Goal: Task Accomplishment & Management: Manage account settings

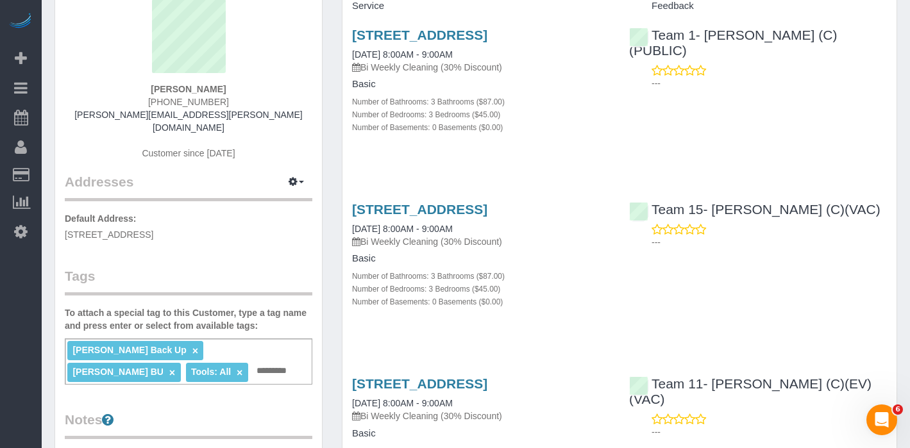
scroll to position [96, 0]
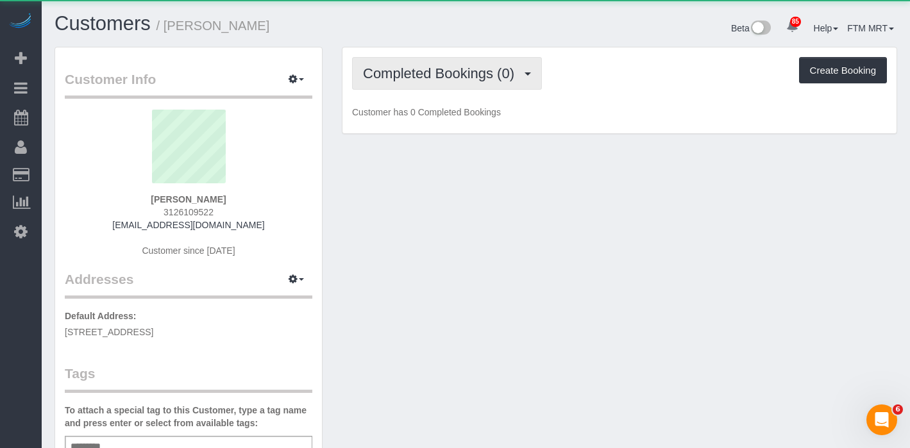
click at [507, 69] on span "Completed Bookings (0)" at bounding box center [442, 73] width 158 height 16
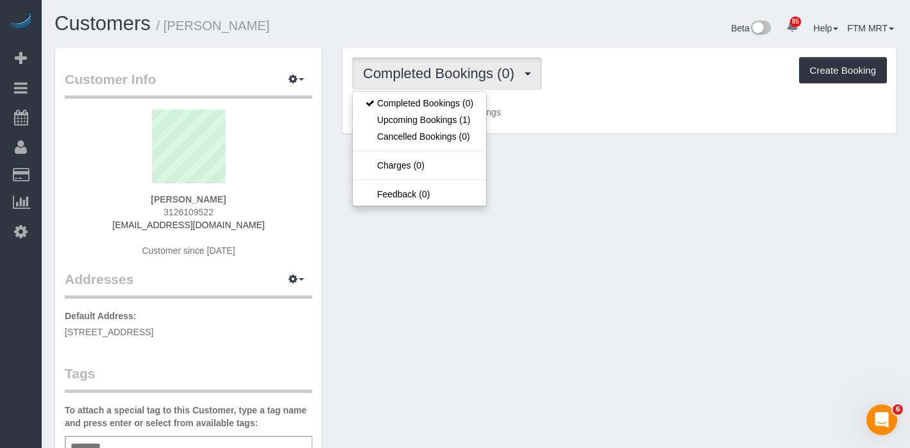
drag, startPoint x: 609, startPoint y: 91, endPoint x: 610, endPoint y: 19, distance: 71.8
click at [609, 91] on div "Completed Bookings (0) Completed Bookings (0) Upcoming Bookings (1) Cancelled B…" at bounding box center [620, 90] width 554 height 87
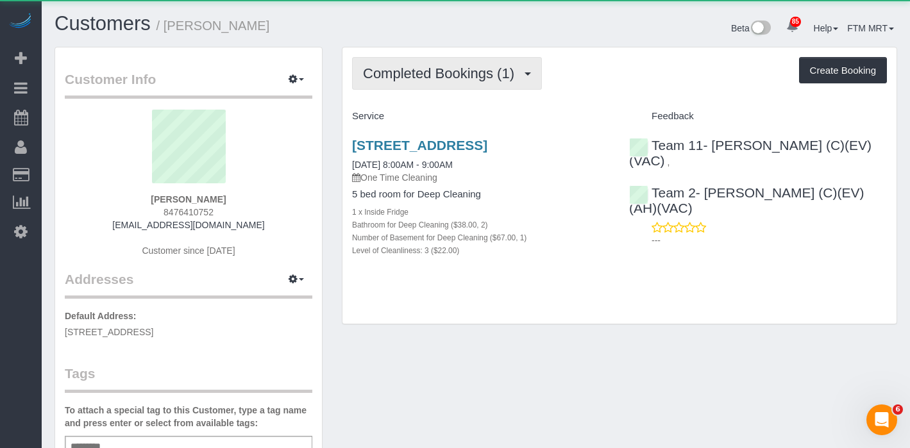
click at [464, 76] on span "Completed Bookings (1)" at bounding box center [442, 73] width 158 height 16
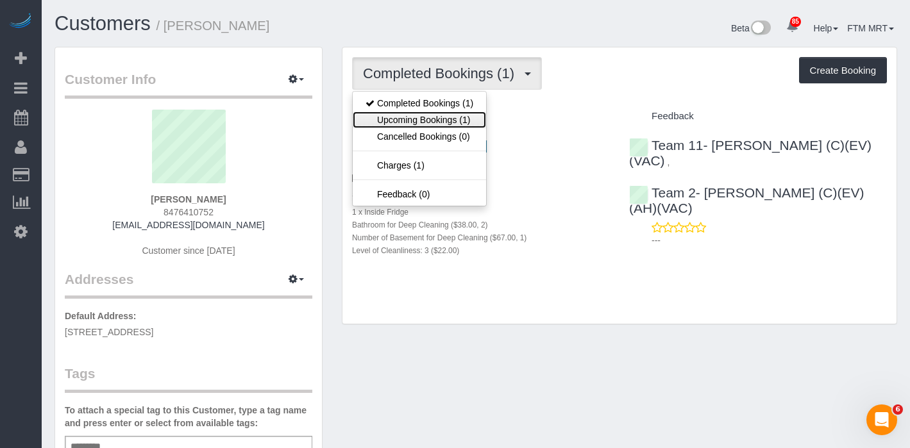
click at [423, 122] on link "Upcoming Bookings (1)" at bounding box center [419, 120] width 133 height 17
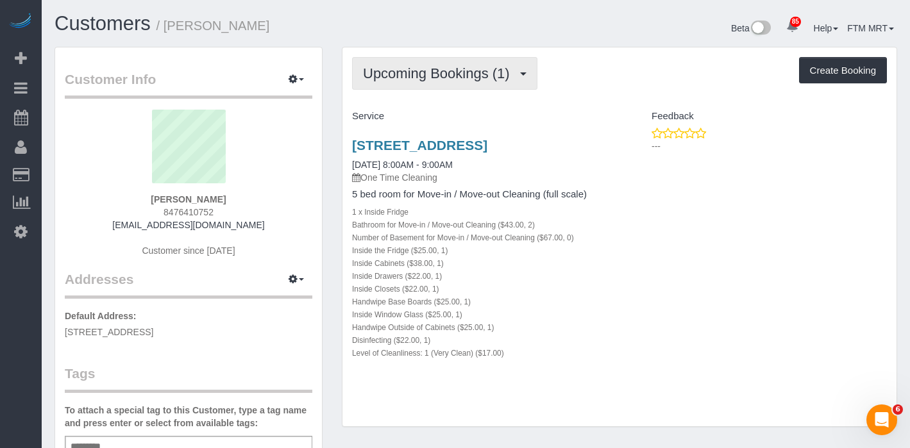
click at [516, 74] on span "Upcoming Bookings (1)" at bounding box center [439, 73] width 153 height 16
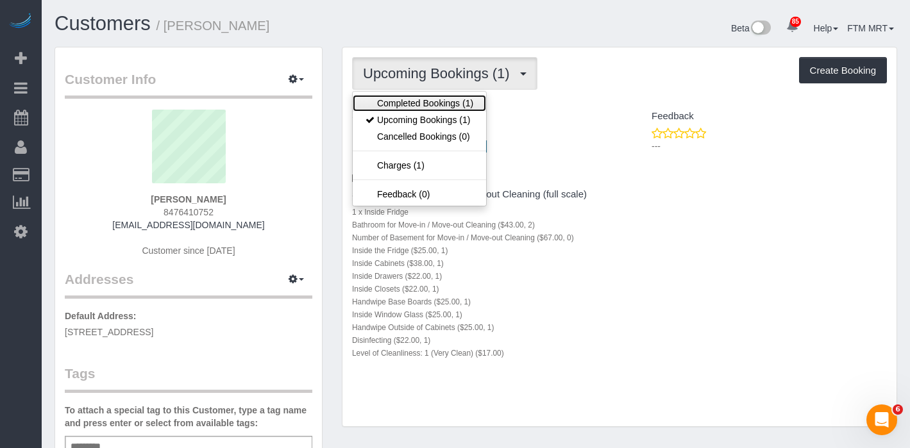
click at [448, 99] on link "Completed Bookings (1)" at bounding box center [419, 103] width 133 height 17
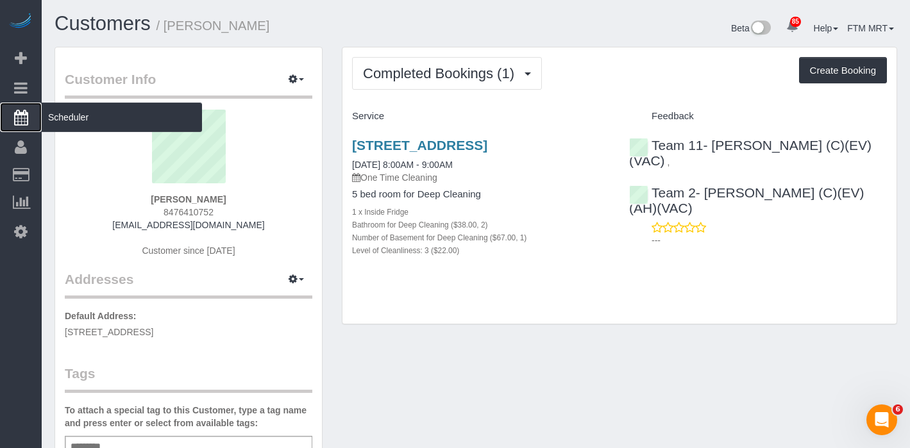
click at [102, 115] on span "Scheduler" at bounding box center [122, 118] width 160 height 30
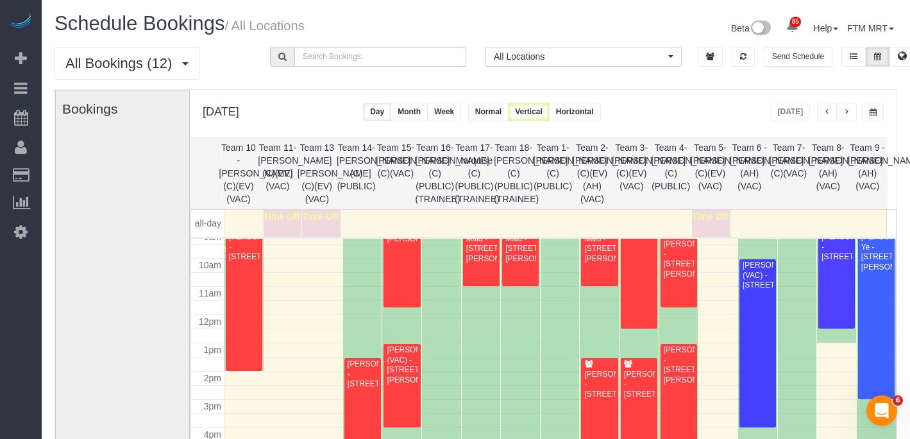
scroll to position [290, 0]
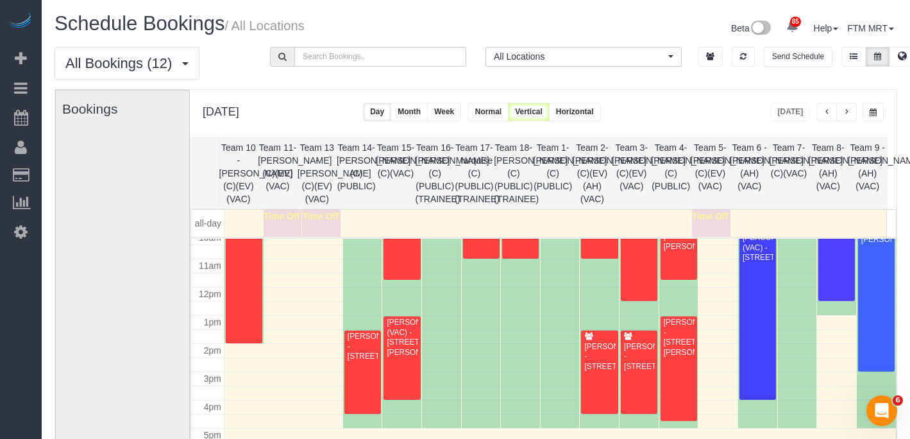
click at [876, 115] on span "button" at bounding box center [873, 112] width 7 height 8
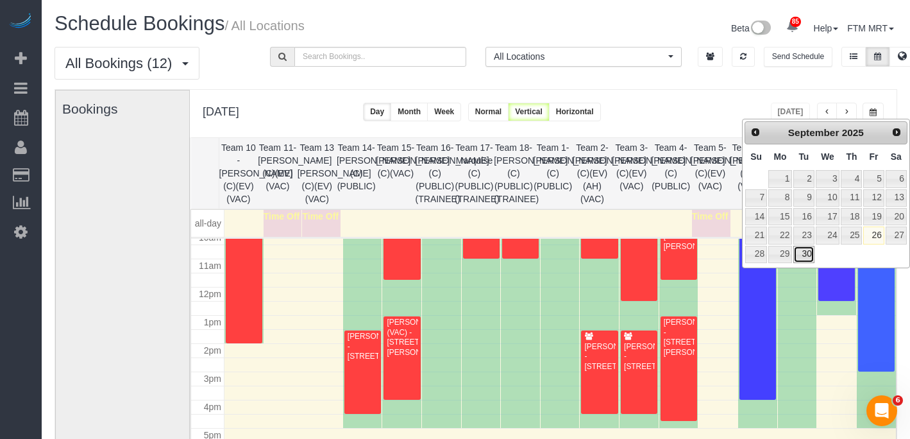
click at [799, 252] on link "30" at bounding box center [803, 254] width 21 height 17
type input "**********"
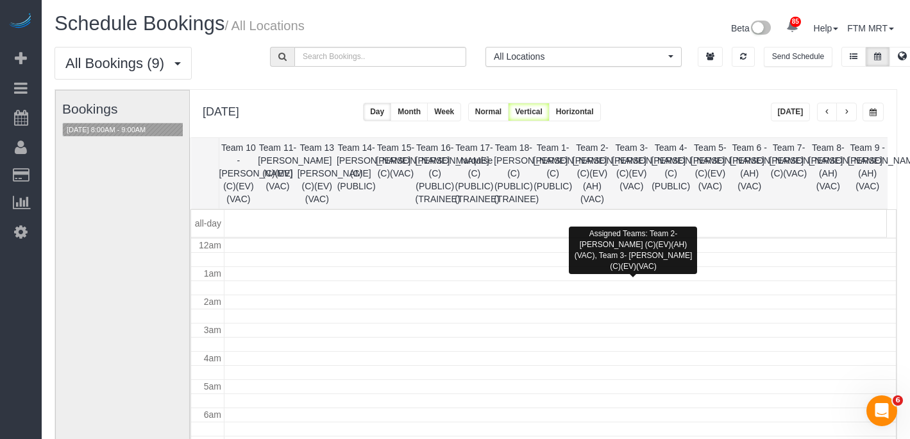
scroll to position [131, 0]
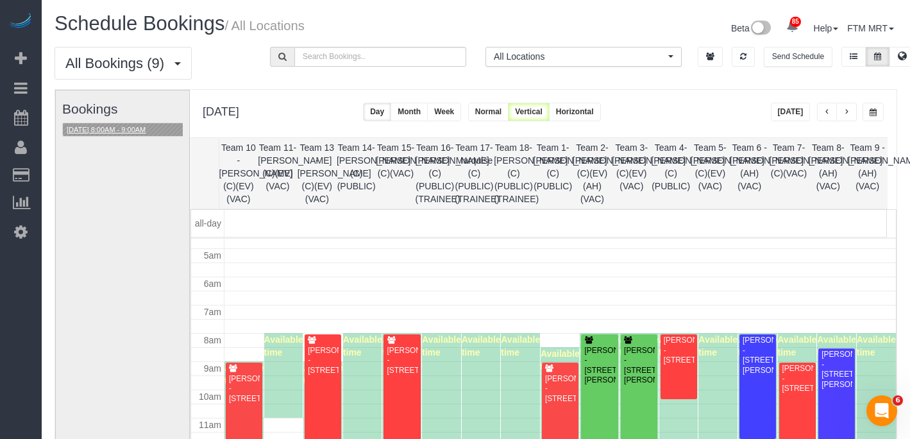
click at [125, 128] on button "09/30/2025 8:00AM - 9:00AM" at bounding box center [106, 129] width 87 height 13
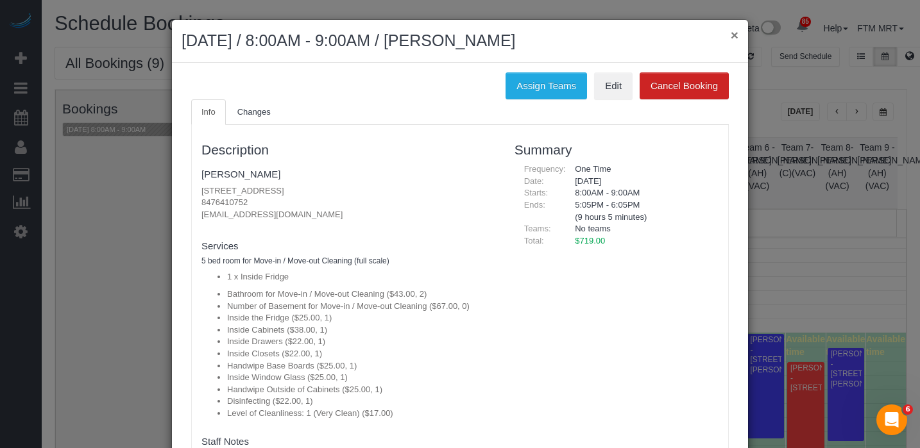
click at [731, 33] on button "×" at bounding box center [735, 34] width 8 height 13
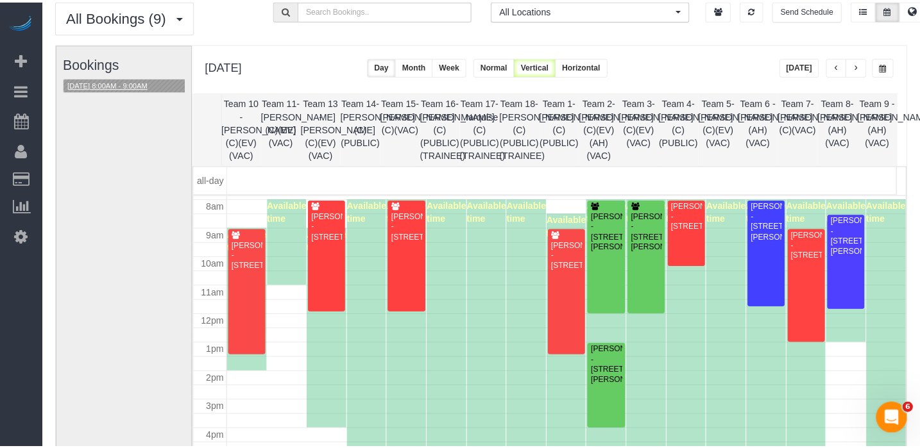
scroll to position [53, 0]
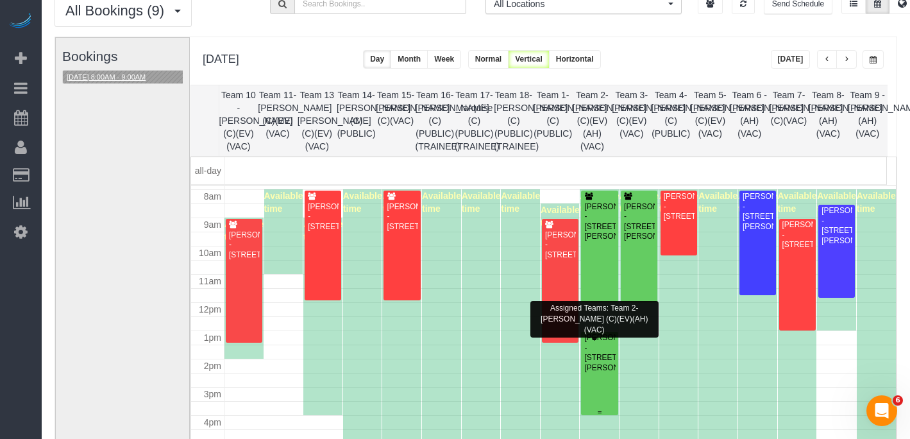
click at [594, 359] on div "Nicholas Caputi - 5120 N Lowell Ave, Chicago, IL 60630" at bounding box center [599, 353] width 31 height 40
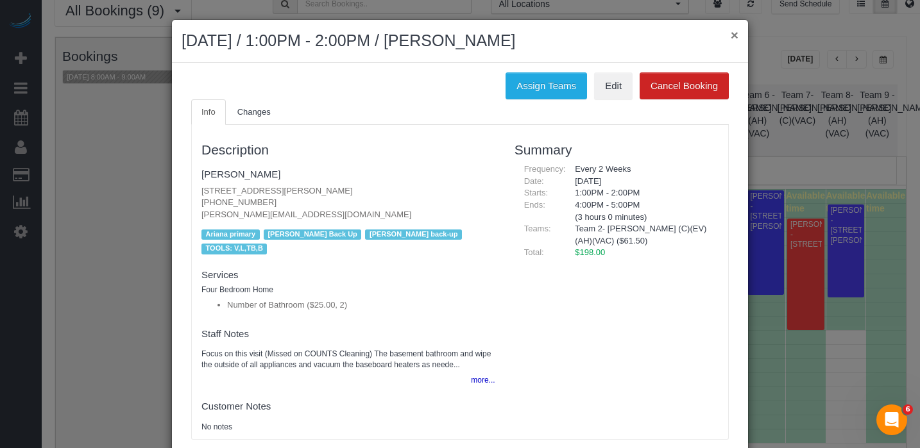
click at [731, 40] on button "×" at bounding box center [735, 34] width 8 height 13
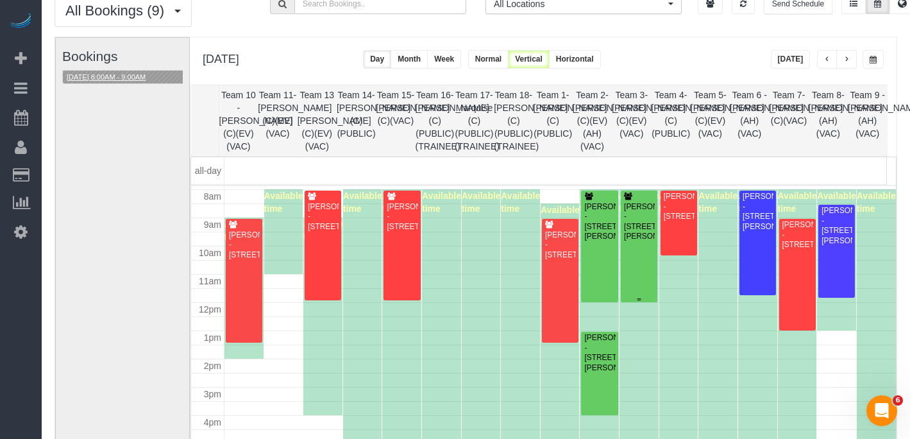
click at [625, 236] on div "Amanda Peterlin - 719 Dobson St, 502, Evanston, IL 60202" at bounding box center [638, 222] width 31 height 40
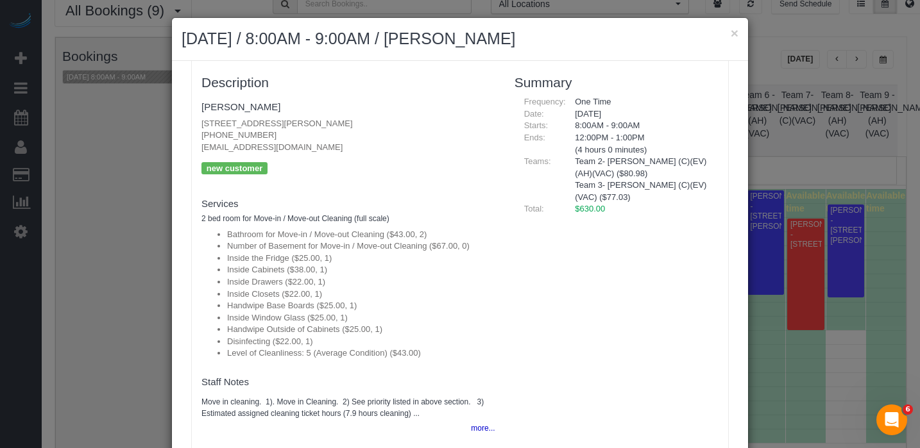
scroll to position [3, 0]
click at [473, 429] on button "more..." at bounding box center [478, 428] width 31 height 19
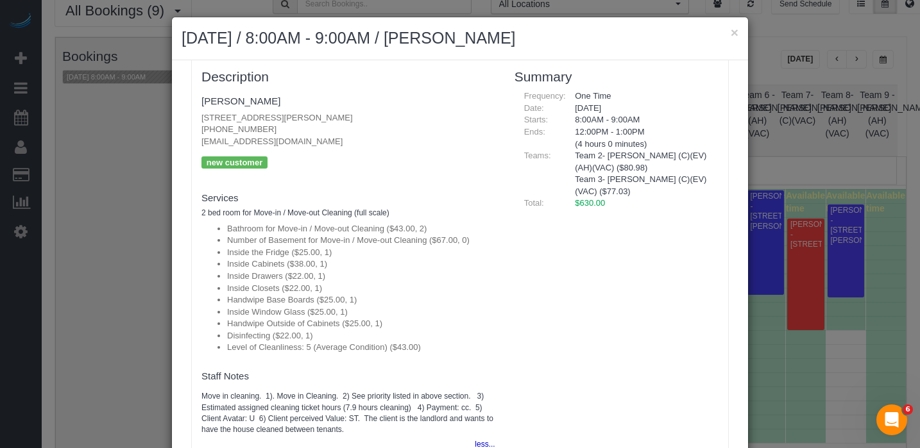
scroll to position [73, 0]
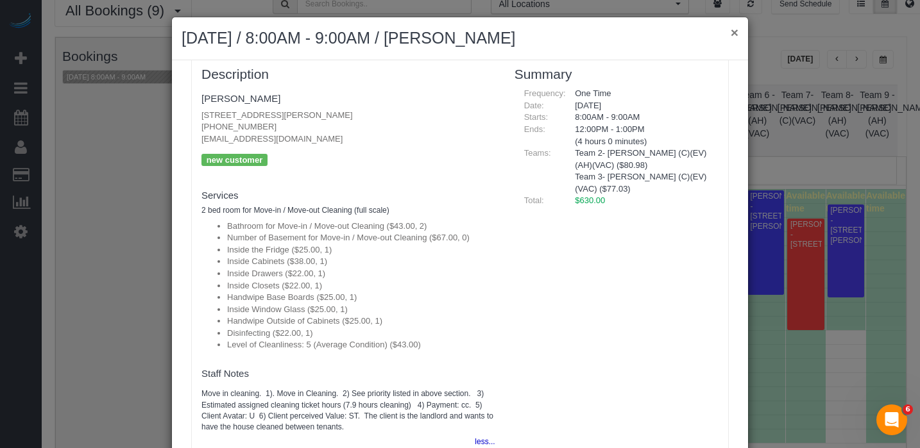
click at [733, 30] on button "×" at bounding box center [735, 32] width 8 height 13
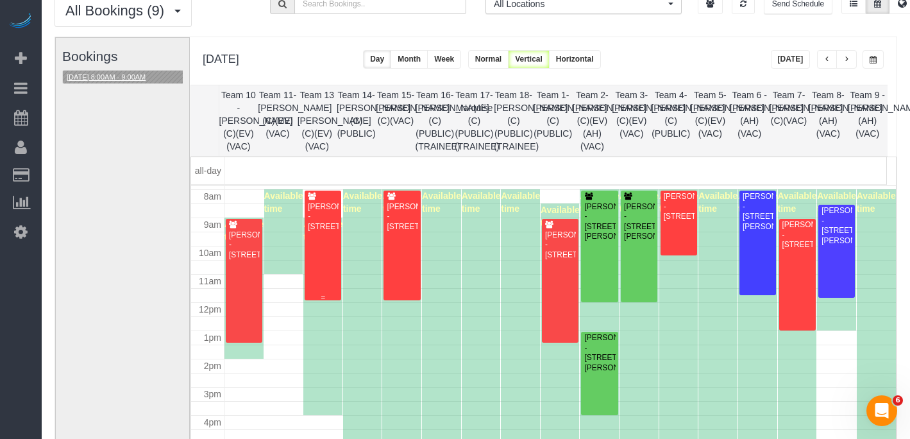
click at [332, 232] on div "Sam Jorden - 2050 W Augusta Blvd, Unit 3, Chicago, IL 60622" at bounding box center [322, 217] width 31 height 30
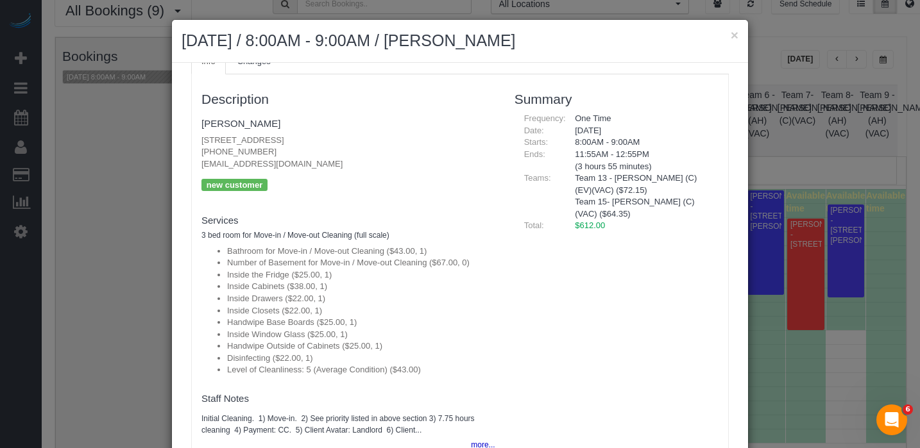
scroll to position [65, 0]
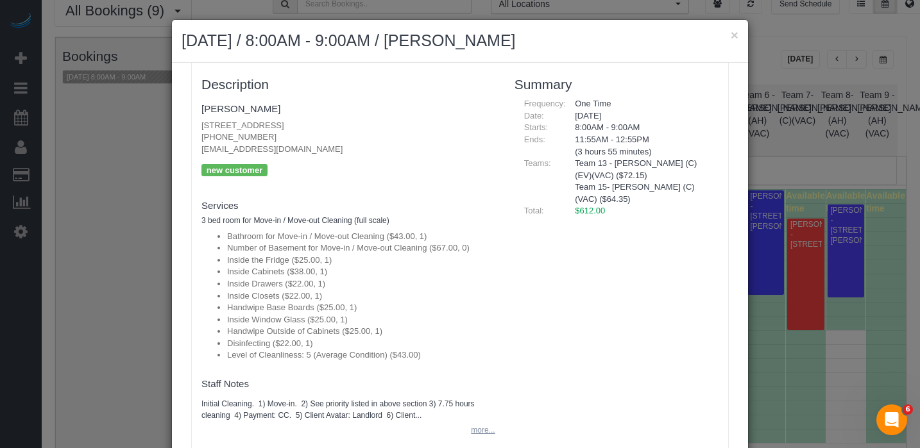
drag, startPoint x: 467, startPoint y: 432, endPoint x: 483, endPoint y: 389, distance: 46.5
click at [467, 432] on button "more..." at bounding box center [478, 430] width 31 height 19
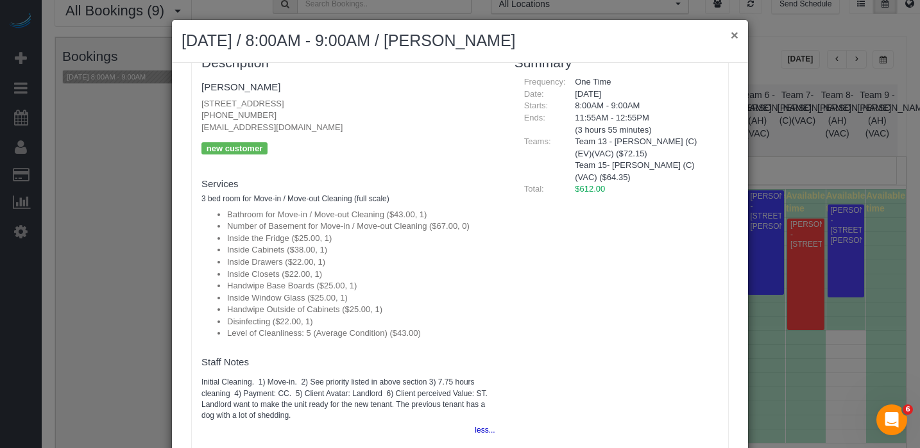
click at [732, 37] on button "×" at bounding box center [735, 34] width 8 height 13
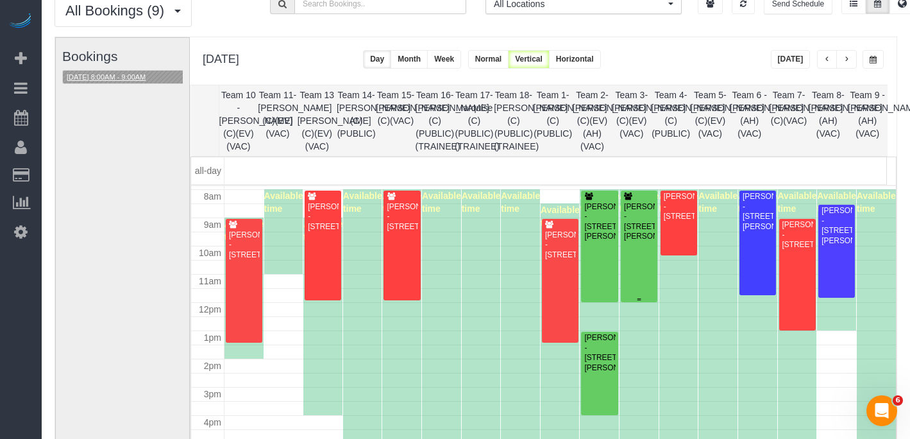
click at [630, 242] on div "Amanda Peterlin - 719 Dobson St, 502, Evanston, IL 60202" at bounding box center [638, 222] width 31 height 40
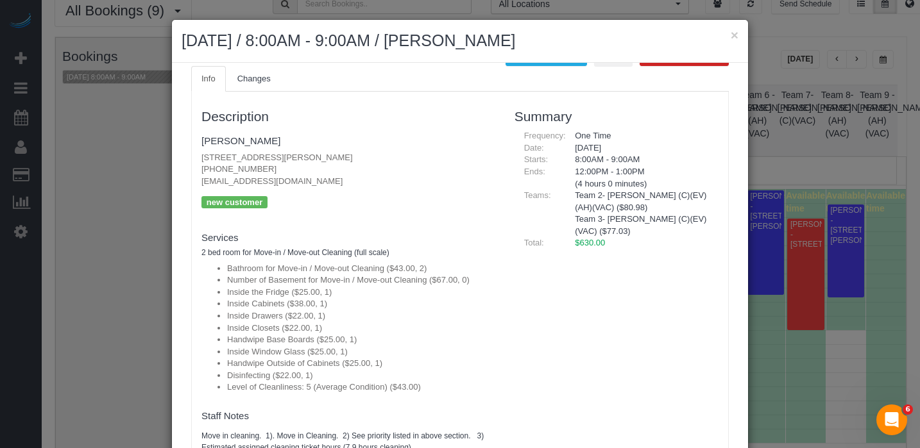
scroll to position [0, 0]
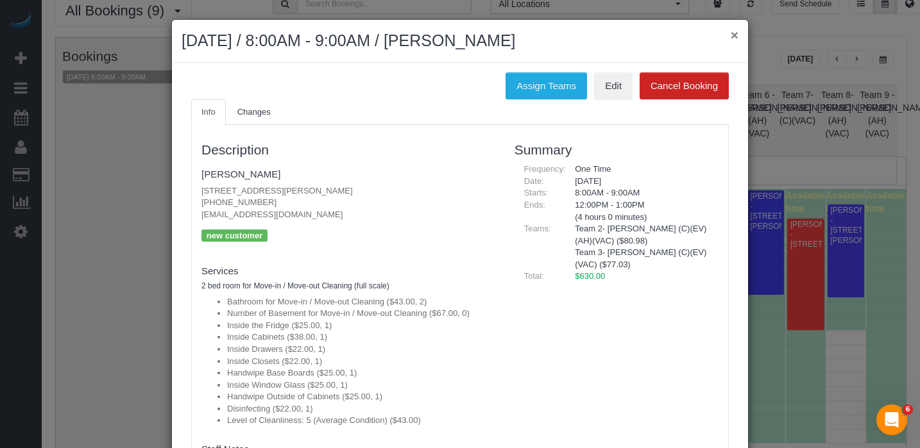
click at [731, 39] on button "×" at bounding box center [735, 34] width 8 height 13
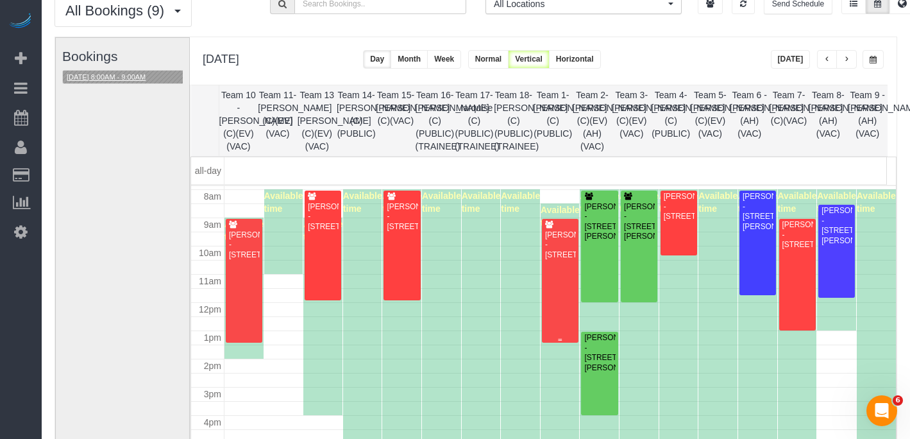
click at [558, 260] on div "Joseph Szaflarski - 3900 N Damen Ave Apt 302, Chicago, IL 60618" at bounding box center [560, 245] width 31 height 30
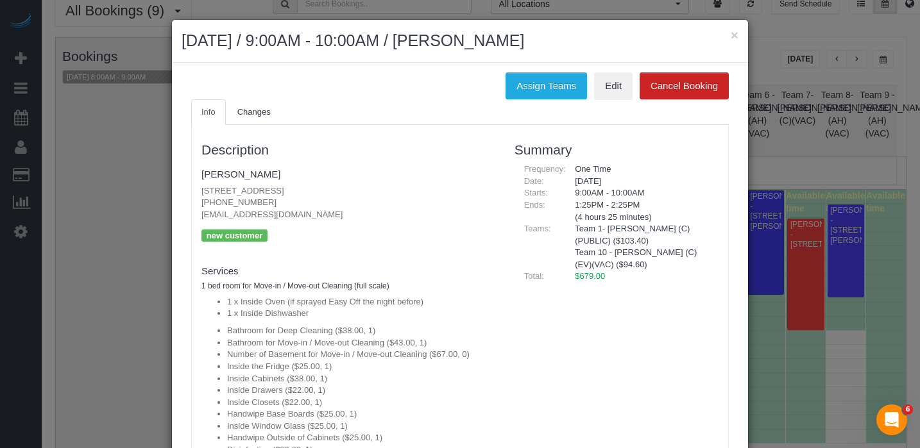
drag, startPoint x: 409, startPoint y: 194, endPoint x: 148, endPoint y: 189, distance: 261.1
click at [148, 189] on div "× September 30, 2025 / 9:00AM - 10:00AM / Joseph Szaflarski Assign Teams Edit C…" at bounding box center [460, 224] width 920 height 448
copy p "3900 N Damen Ave Apt 302, Chicago, IL 60618"
click at [731, 36] on button "×" at bounding box center [735, 34] width 8 height 13
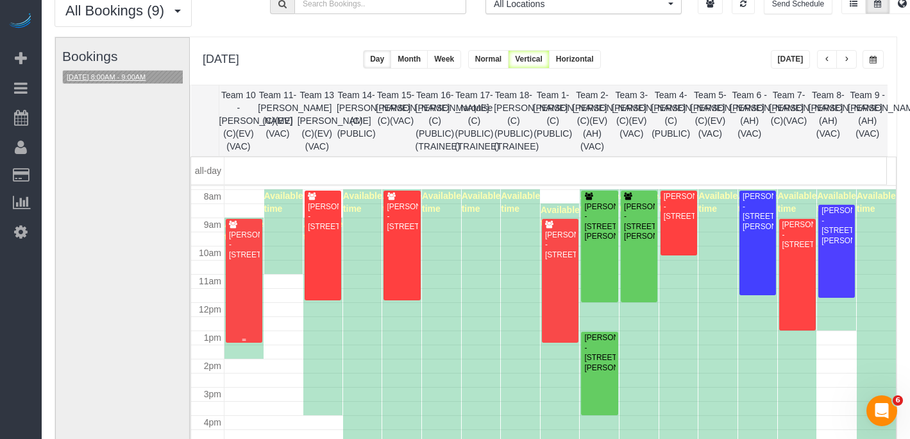
click at [241, 256] on div "Joseph Szaflarski - 3900 N Damen Ave Apt 302, Chicago, IL 60618" at bounding box center [243, 245] width 31 height 30
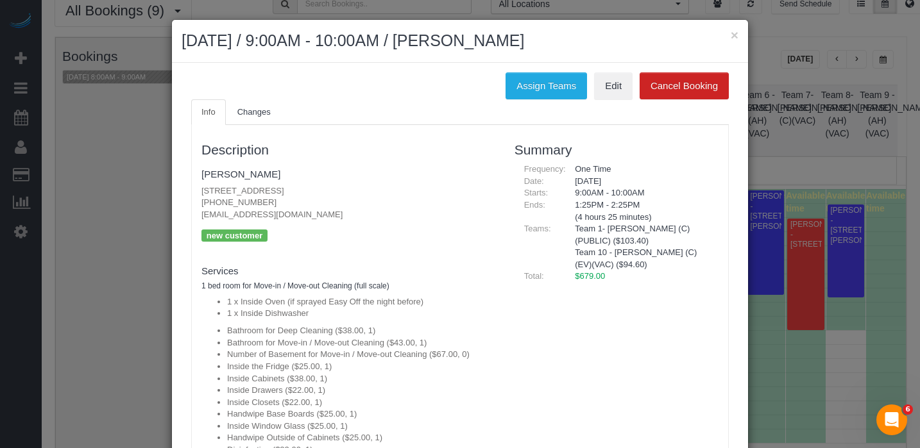
drag, startPoint x: 401, startPoint y: 180, endPoint x: 364, endPoint y: 190, distance: 38.6
click at [336, 185] on fieldset "Joseph Szaflarski 3900 N Damen Ave Apt 302, Chicago, IL 60618 (773) 909-6783 fa…" at bounding box center [348, 209] width 294 height 90
drag, startPoint x: 393, startPoint y: 192, endPoint x: 134, endPoint y: 194, distance: 259.1
click at [134, 194] on div "× September 30, 2025 / 9:00AM - 10:00AM / Joseph Szaflarski Assign Teams Edit C…" at bounding box center [460, 224] width 920 height 448
copy p "3900 N Damen Ave Apt 302, Chicago, IL 60618"
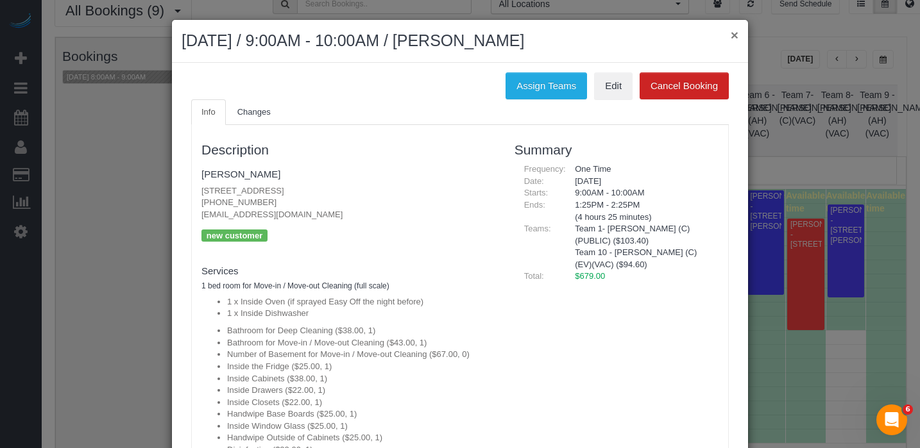
click at [731, 36] on button "×" at bounding box center [735, 34] width 8 height 13
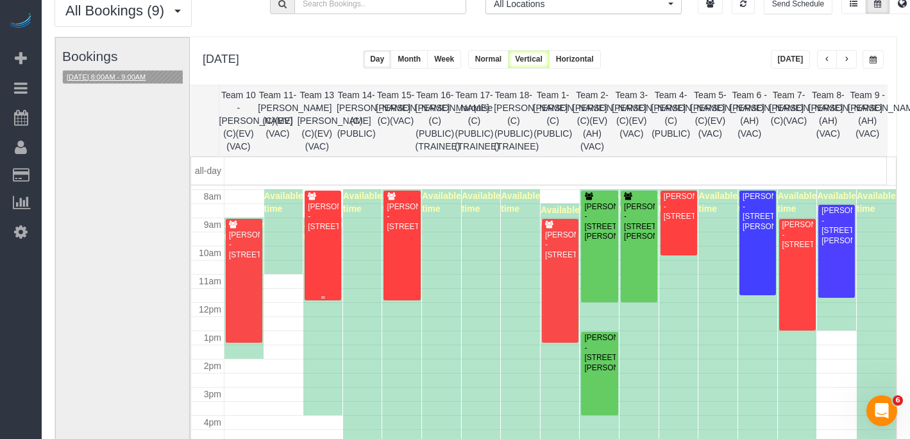
click at [307, 232] on div "Sam Jorden - 2050 W Augusta Blvd, Unit 3, Chicago, IL 60622" at bounding box center [322, 217] width 31 height 30
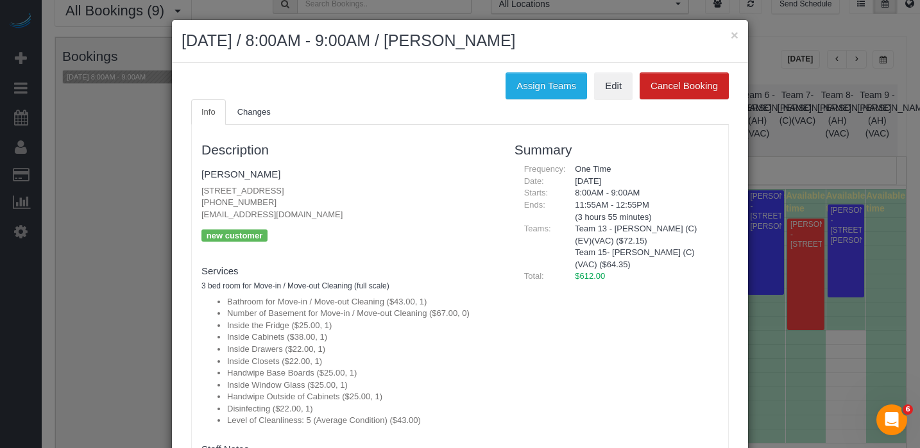
drag, startPoint x: 309, startPoint y: 196, endPoint x: 139, endPoint y: 158, distance: 174.0
click at [149, 194] on div "× September 30, 2025 / 8:00AM - 9:00AM / Sam Jorden Assign Teams Edit Cancel Bo…" at bounding box center [460, 224] width 920 height 448
copy p "2050 W Augusta Blvd, Unit 3, Chicago, IL 60622"
click at [731, 40] on button "×" at bounding box center [735, 34] width 8 height 13
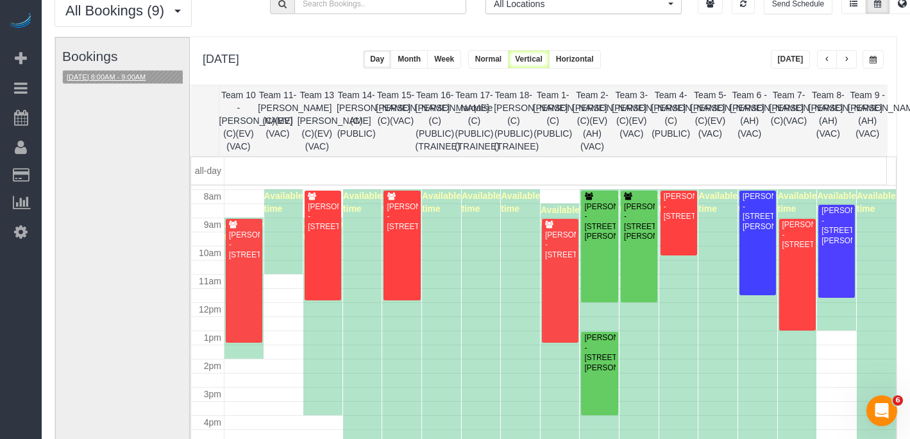
click at [102, 79] on button "09/30/2025 8:00AM - 9:00AM" at bounding box center [106, 77] width 87 height 13
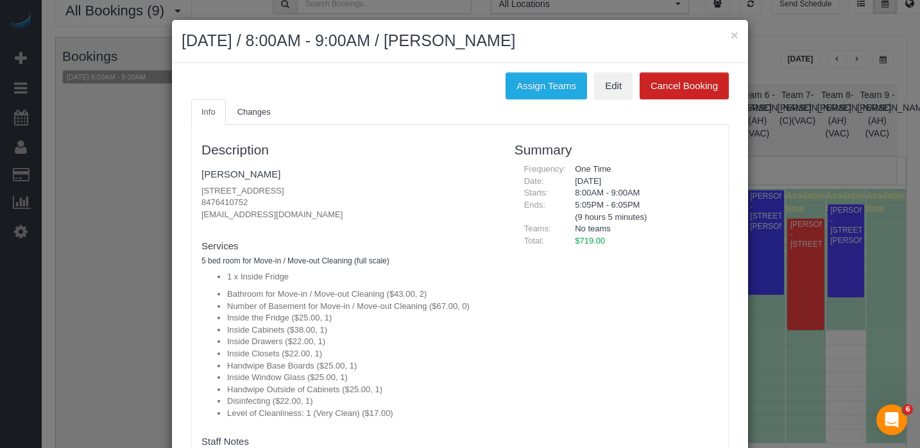
drag, startPoint x: 278, startPoint y: 189, endPoint x: 546, endPoint y: 114, distance: 279.0
click at [165, 188] on div "× September 30, 2025 / 8:00AM - 9:00AM / Paul Miscinski Assign Teams Edit Cance…" at bounding box center [460, 224] width 920 height 448
click at [735, 35] on div "× September 30, 2025 / 8:00AM - 9:00AM / Paul Miscinski" at bounding box center [460, 41] width 576 height 43
click at [722, 35] on h2 "September 30, 2025 / 8:00AM - 9:00AM / Paul Miscinski" at bounding box center [460, 41] width 557 height 23
click at [731, 36] on button "×" at bounding box center [735, 34] width 8 height 13
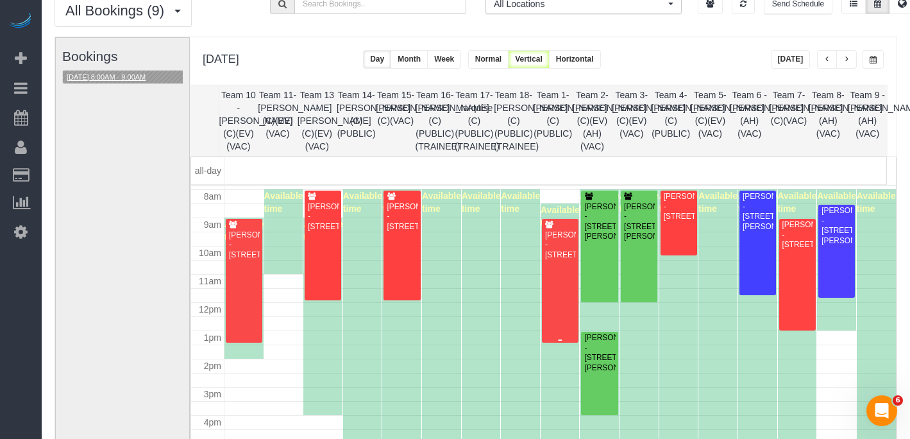
click at [564, 235] on div "Joseph Szaflarski - 3900 N Damen Ave Apt 302, Chicago, IL 60618" at bounding box center [560, 245] width 31 height 30
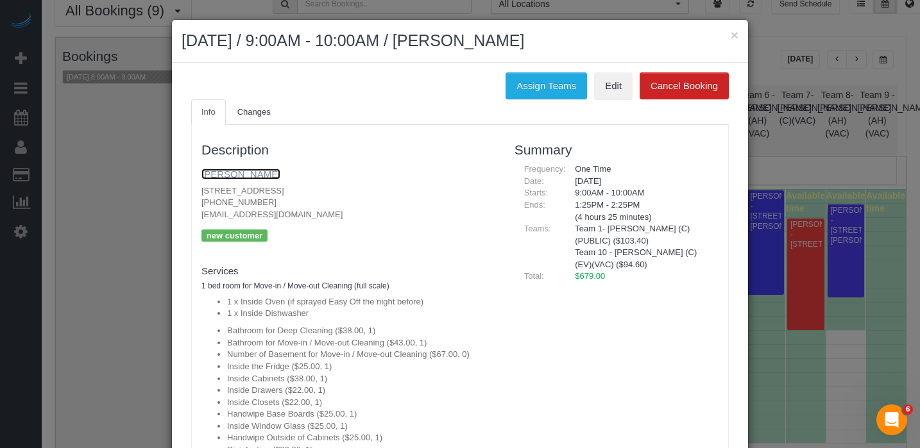
click at [248, 178] on link "Joseph Szaflarski" at bounding box center [240, 174] width 79 height 11
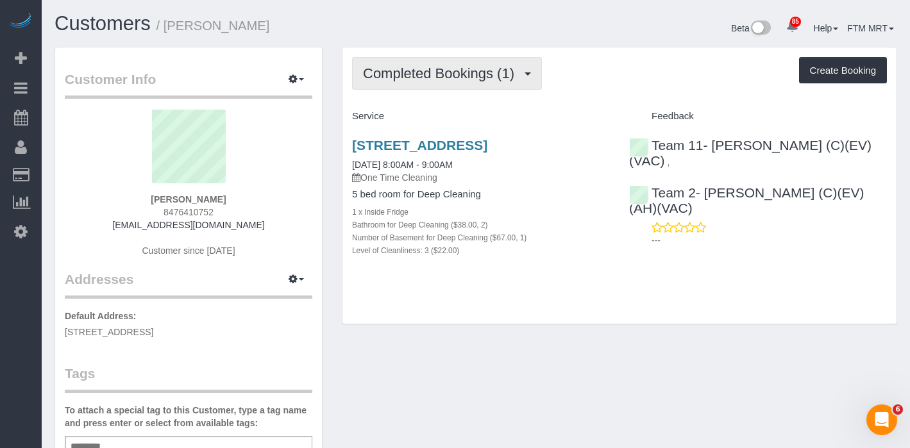
click at [475, 80] on span "Completed Bookings (1)" at bounding box center [442, 73] width 158 height 16
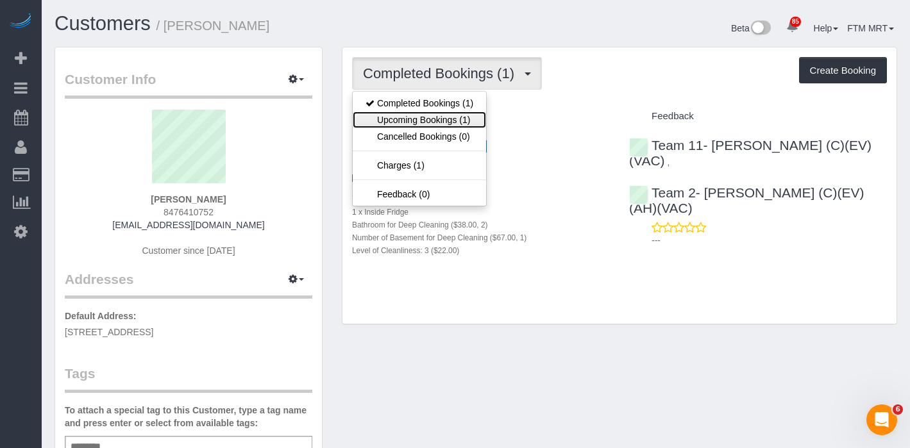
click at [453, 121] on link "Upcoming Bookings (1)" at bounding box center [419, 120] width 133 height 17
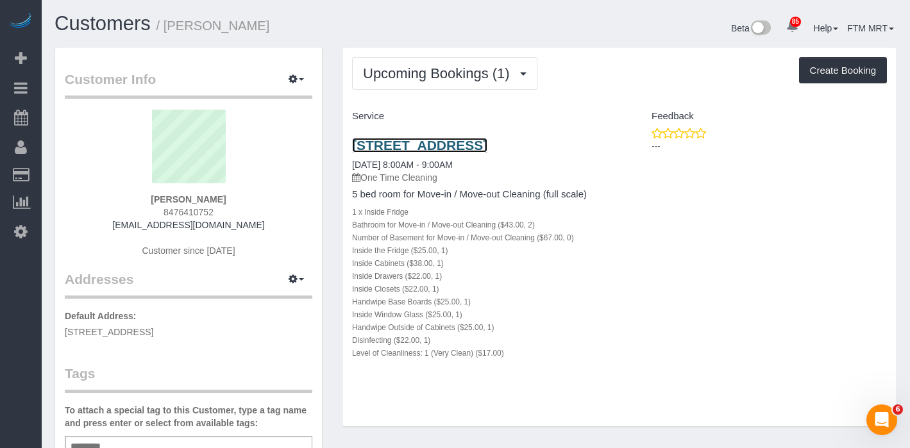
click at [446, 142] on link "[STREET_ADDRESS]" at bounding box center [419, 145] width 135 height 15
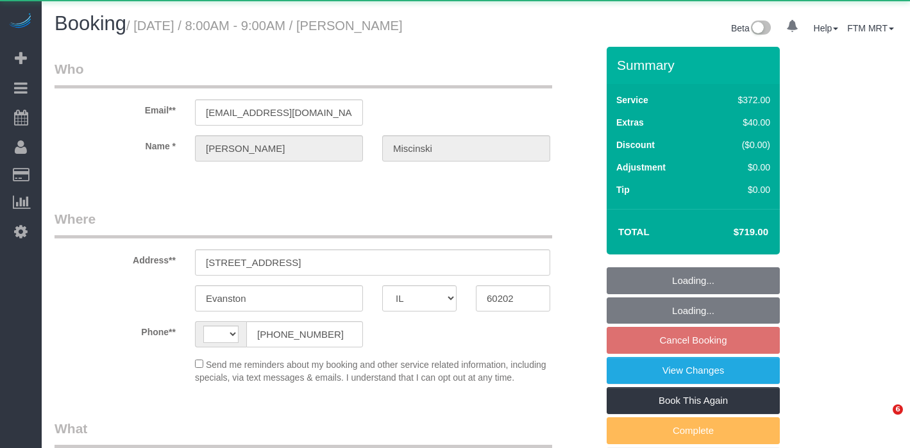
select select "IL"
select select "string:[GEOGRAPHIC_DATA]"
select select "object:549"
select select "string:fspay-e710df6e-db2f-43fb-bf5a-66da6a6f19fb"
select select "object:1221"
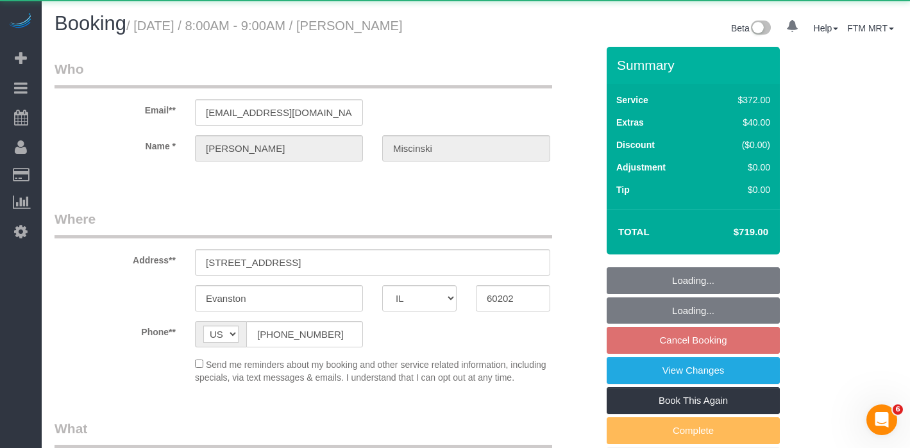
select select "514"
select select "2"
select select "number:1"
select select "number:58"
select select "number:139"
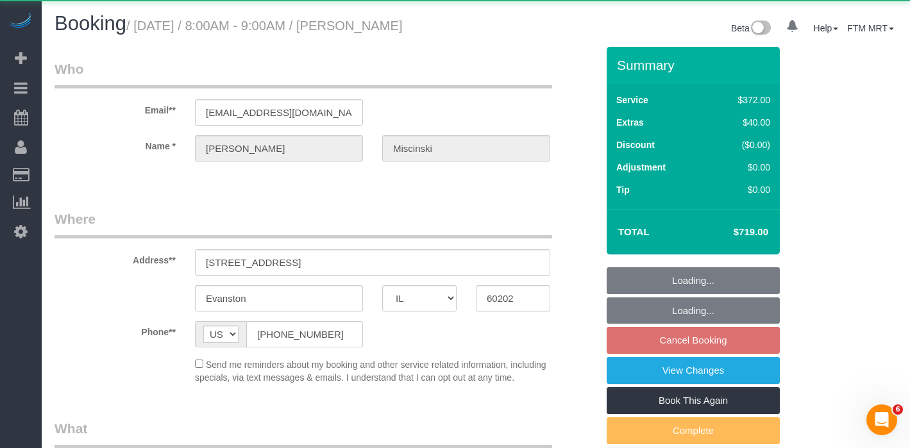
select select "number:106"
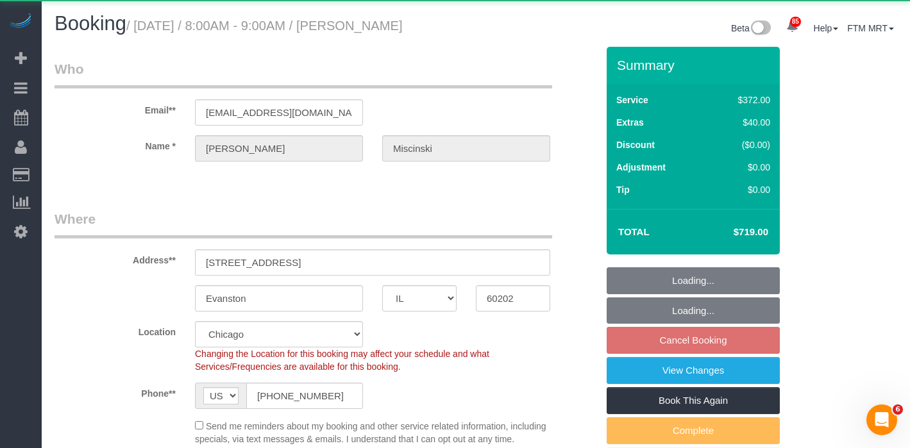
select select "spot1"
select select "2"
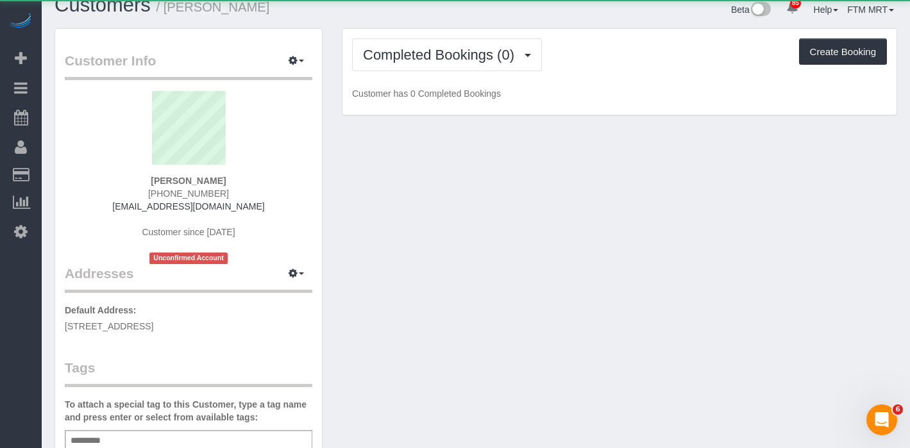
scroll to position [28, 0]
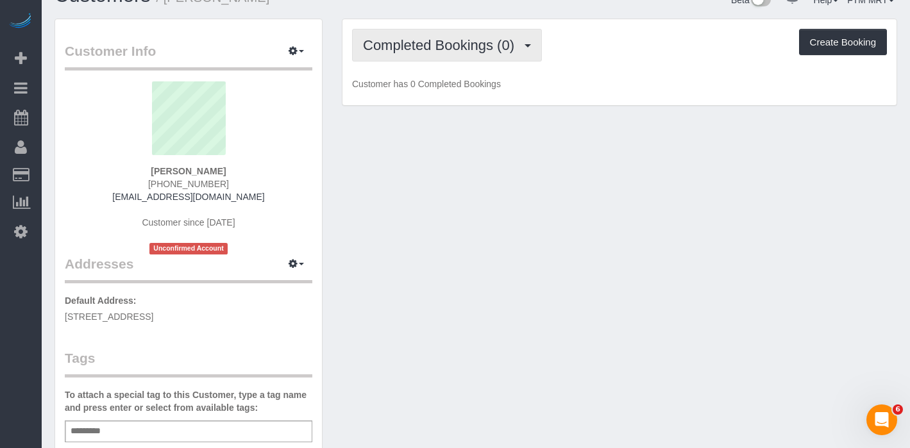
click at [512, 55] on button "Completed Bookings (0)" at bounding box center [447, 45] width 190 height 33
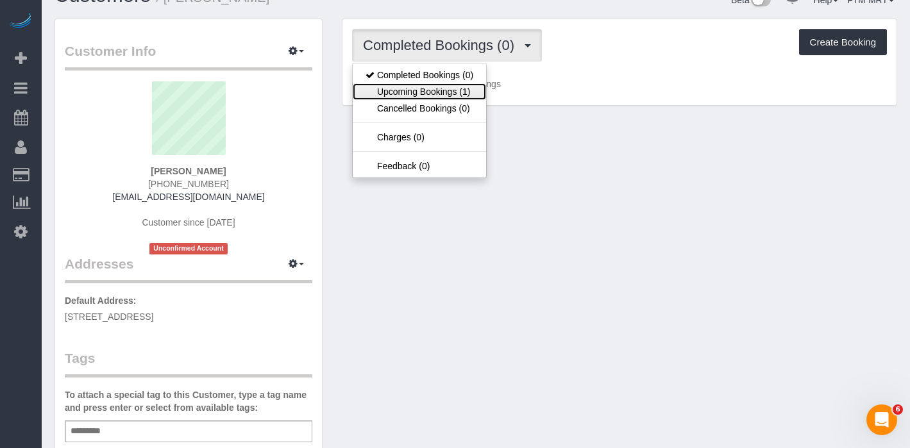
click at [461, 95] on link "Upcoming Bookings (1)" at bounding box center [419, 91] width 133 height 17
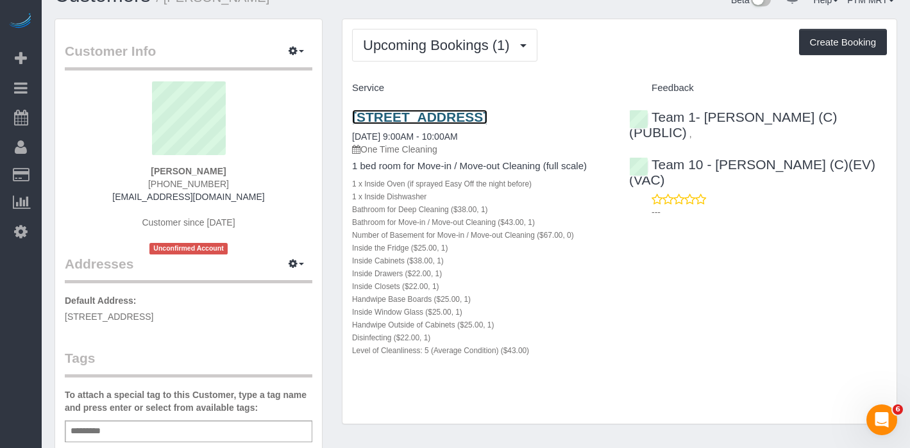
click at [364, 118] on link "3900 N Damen Ave Apt 302, Chicago, IL 60618" at bounding box center [419, 117] width 135 height 15
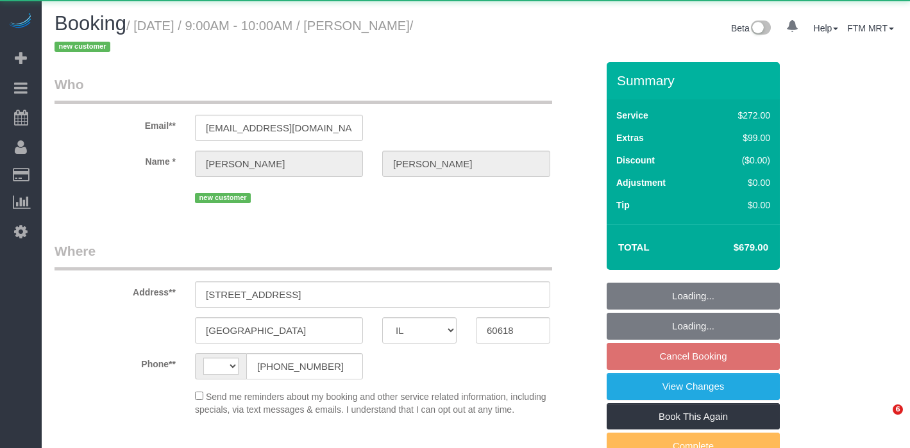
select select "IL"
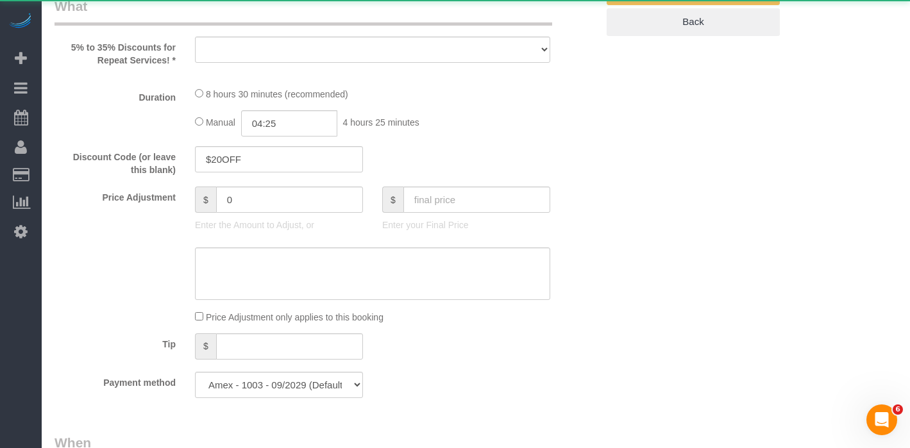
select select "string:US"
select select "514"
select select "5"
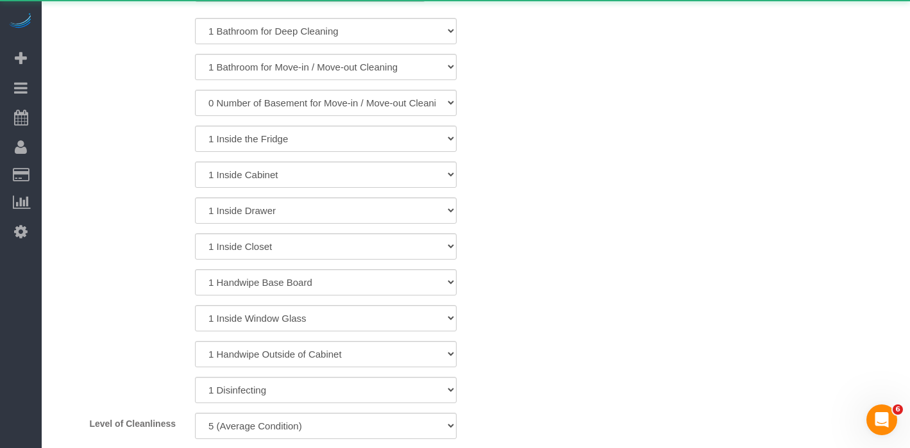
select select "object:1118"
select select "number:1"
select select "number:69"
select select "number:139"
select select "number:106"
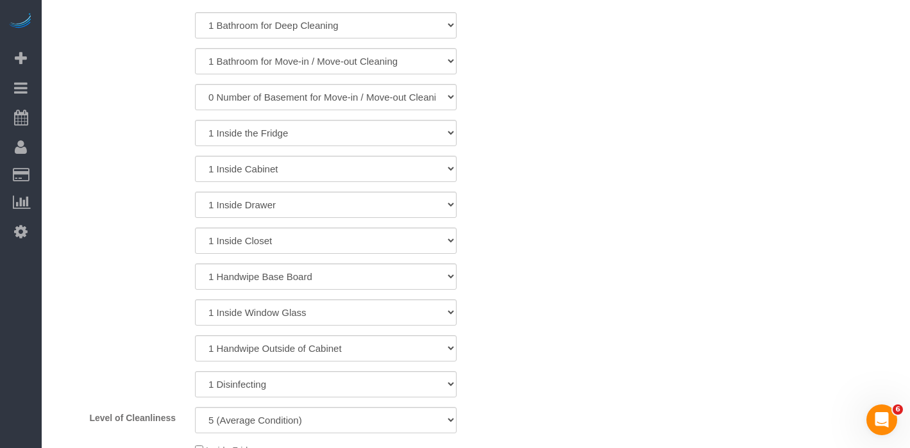
select select "object:1363"
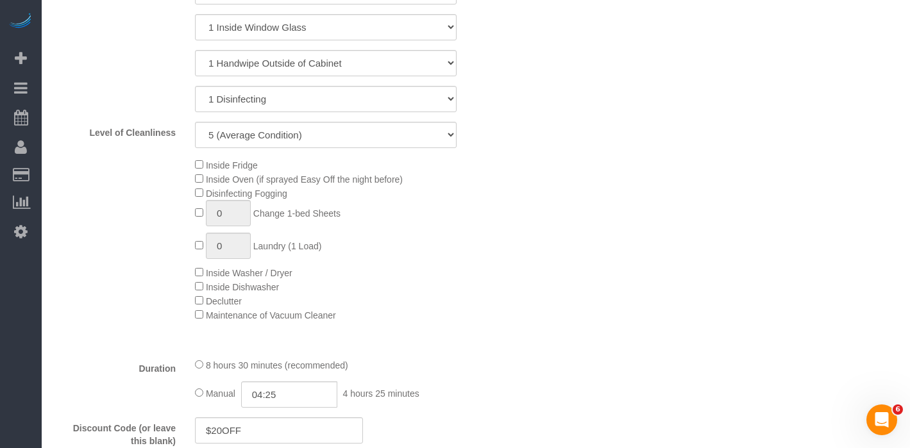
select select "5"
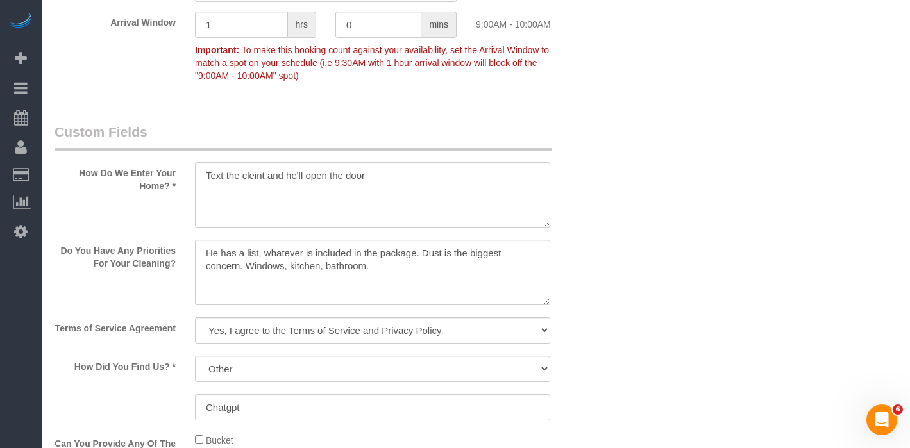
scroll to position [1747, 0]
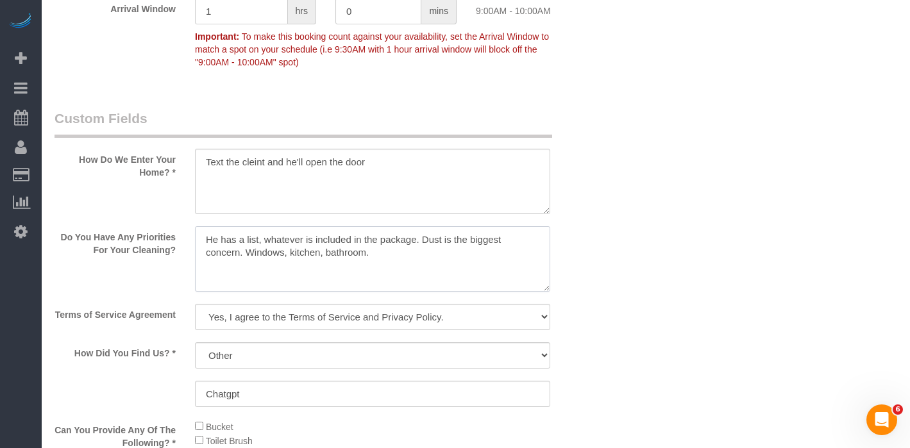
click at [427, 265] on textarea at bounding box center [372, 258] width 355 height 65
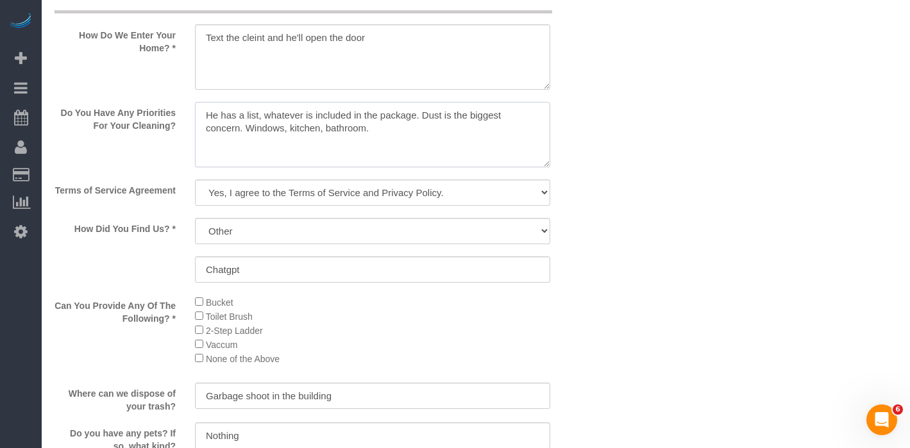
scroll to position [1896, 0]
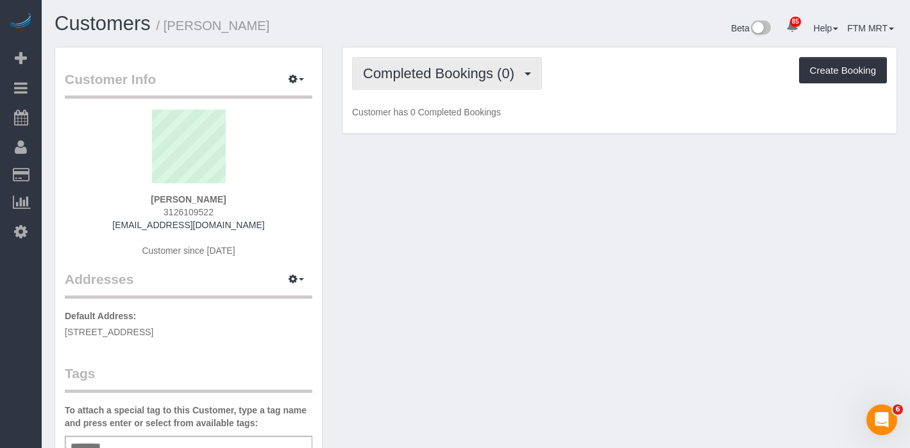
click at [514, 84] on button "Completed Bookings (0)" at bounding box center [447, 73] width 190 height 33
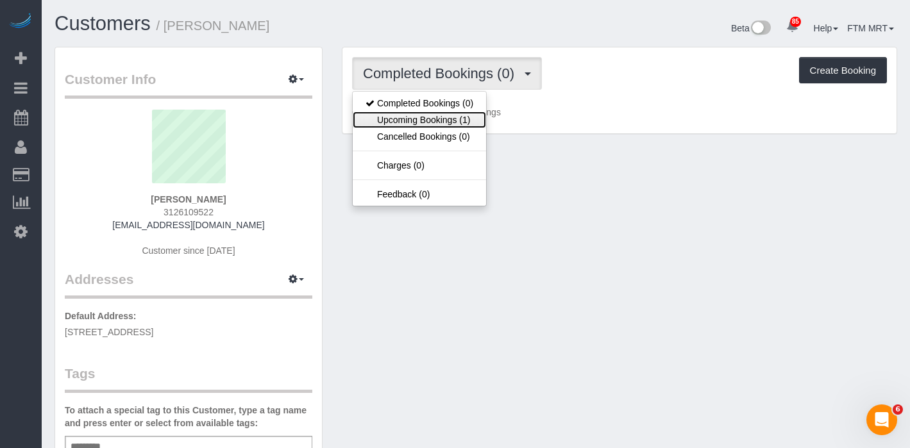
click at [468, 124] on link "Upcoming Bookings (1)" at bounding box center [419, 120] width 133 height 17
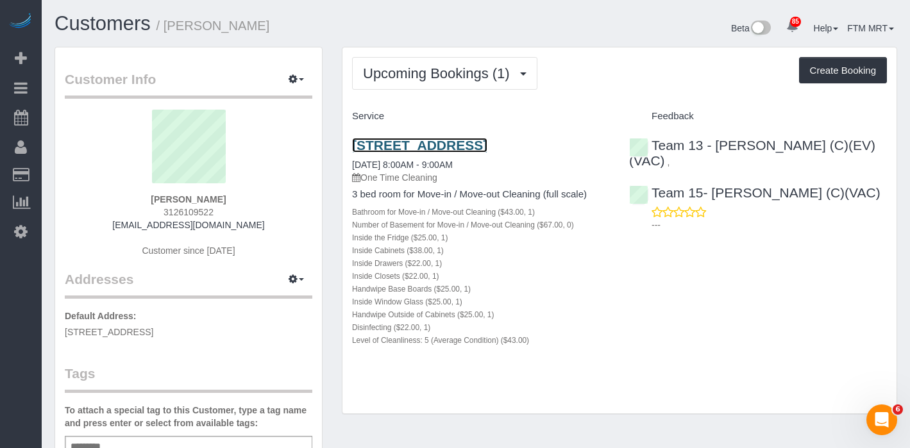
click at [369, 153] on link "2050 W Augusta Blvd, Unit 3, Chicago, IL 60622" at bounding box center [419, 145] width 135 height 15
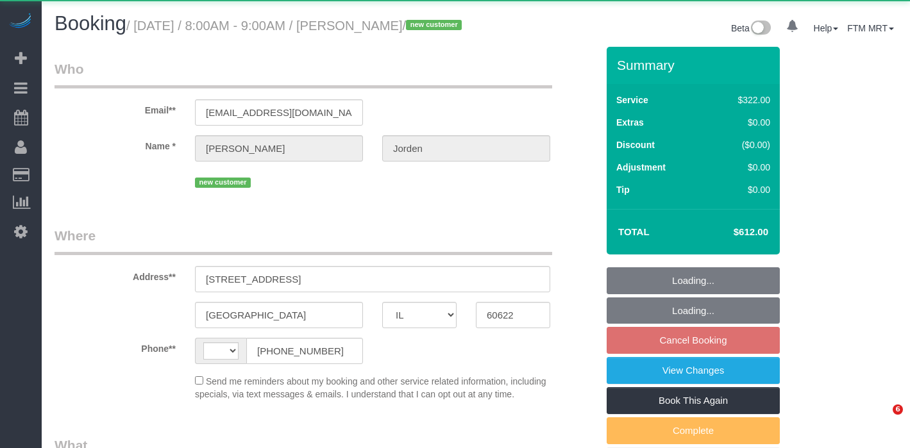
select select "IL"
select select "string:[GEOGRAPHIC_DATA]"
select select "object:568"
select select "string:fspay-c902893a-aa60-4917-8f2d-03ed804d3c8a"
select select "514"
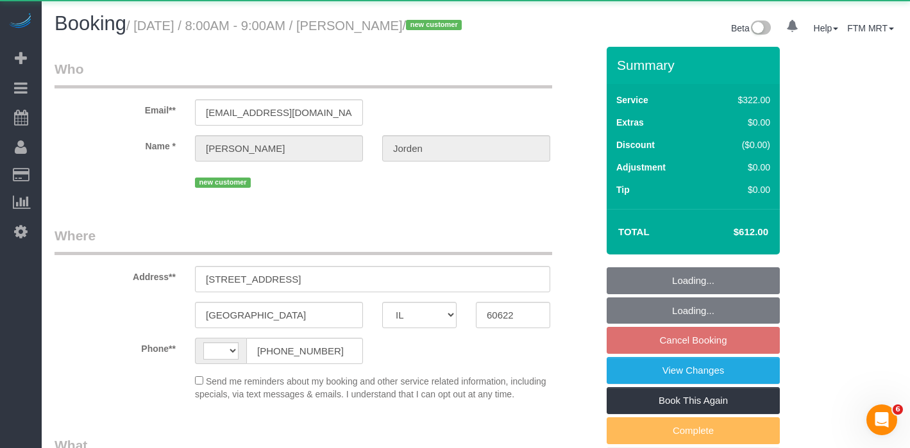
select select "5"
select select "number:1"
select select "number:58"
select select "number:139"
select select "number:108"
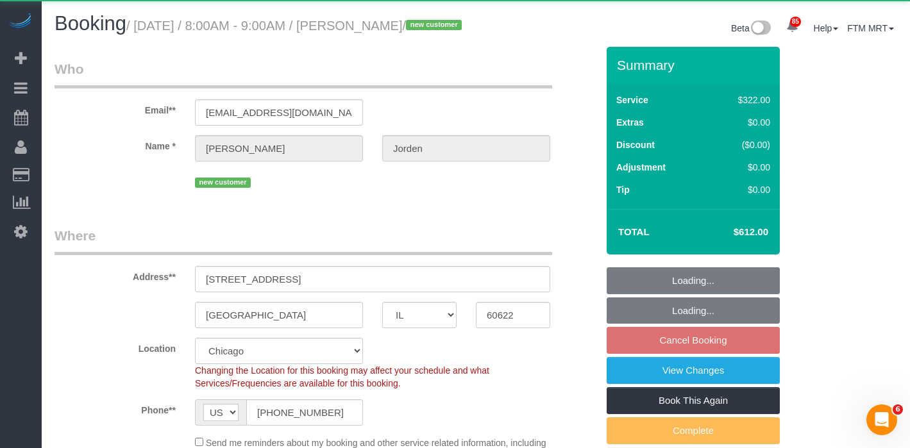
select select "object:1330"
select select "spot1"
select select "5"
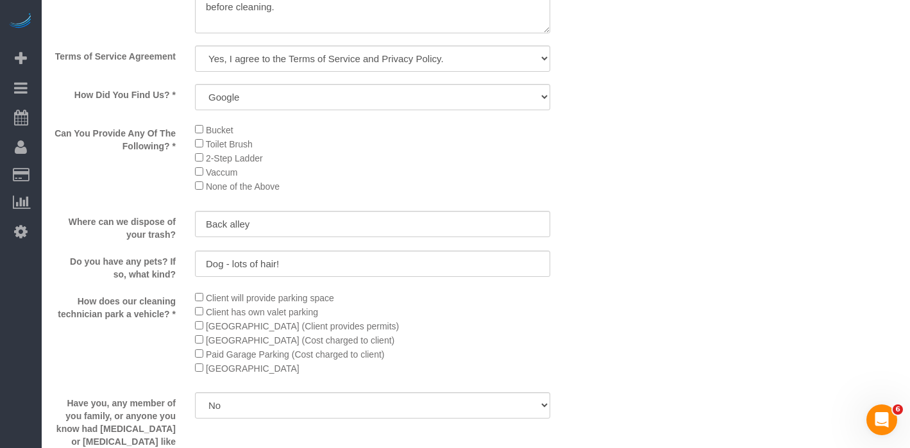
scroll to position [1754, 0]
